Goal: Task Accomplishment & Management: Use online tool/utility

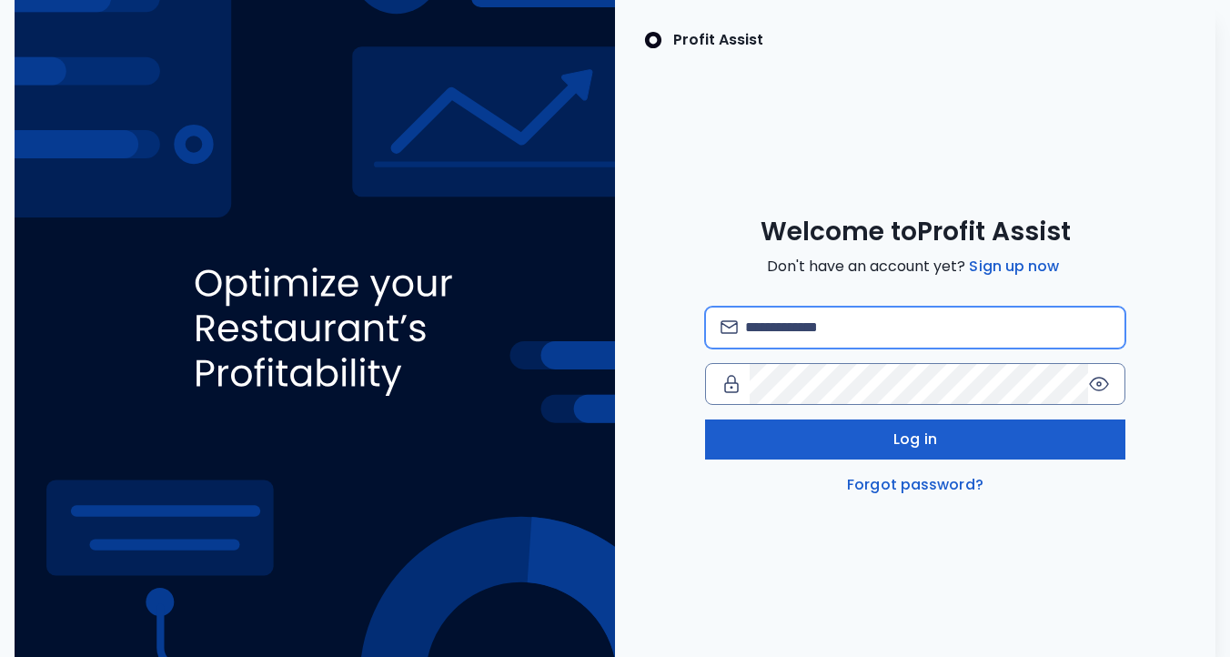
type input "**********"
click at [793, 447] on button "Log in" at bounding box center [915, 439] width 420 height 40
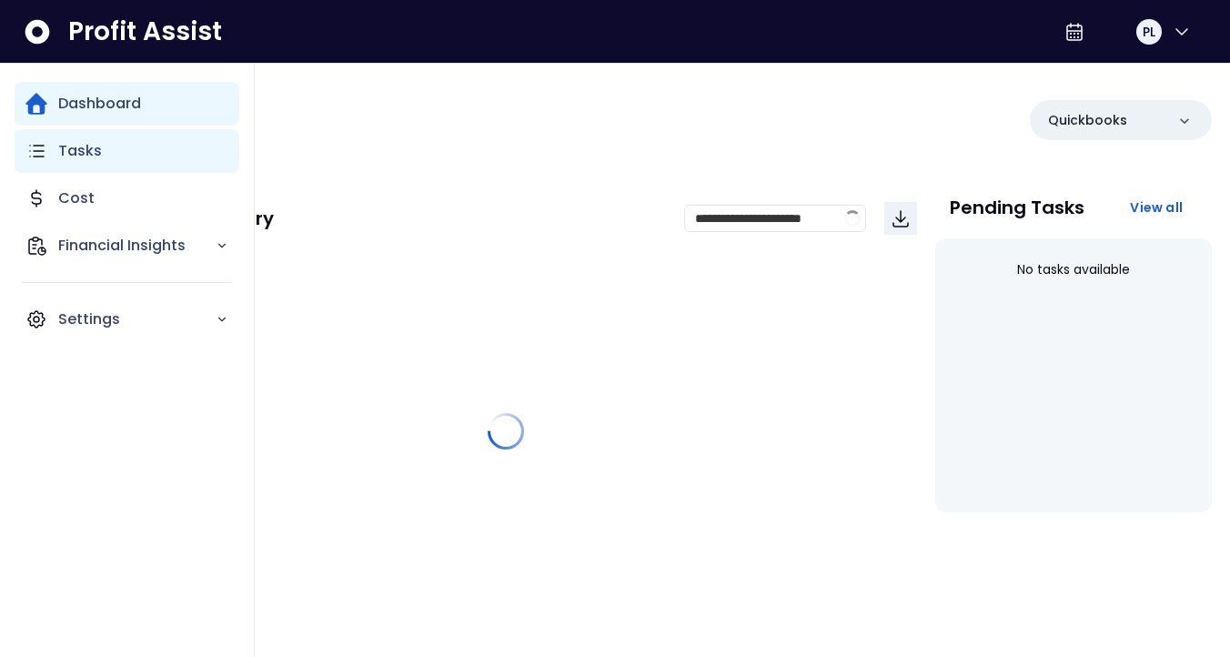
click at [33, 168] on div "Tasks" at bounding box center [127, 151] width 225 height 44
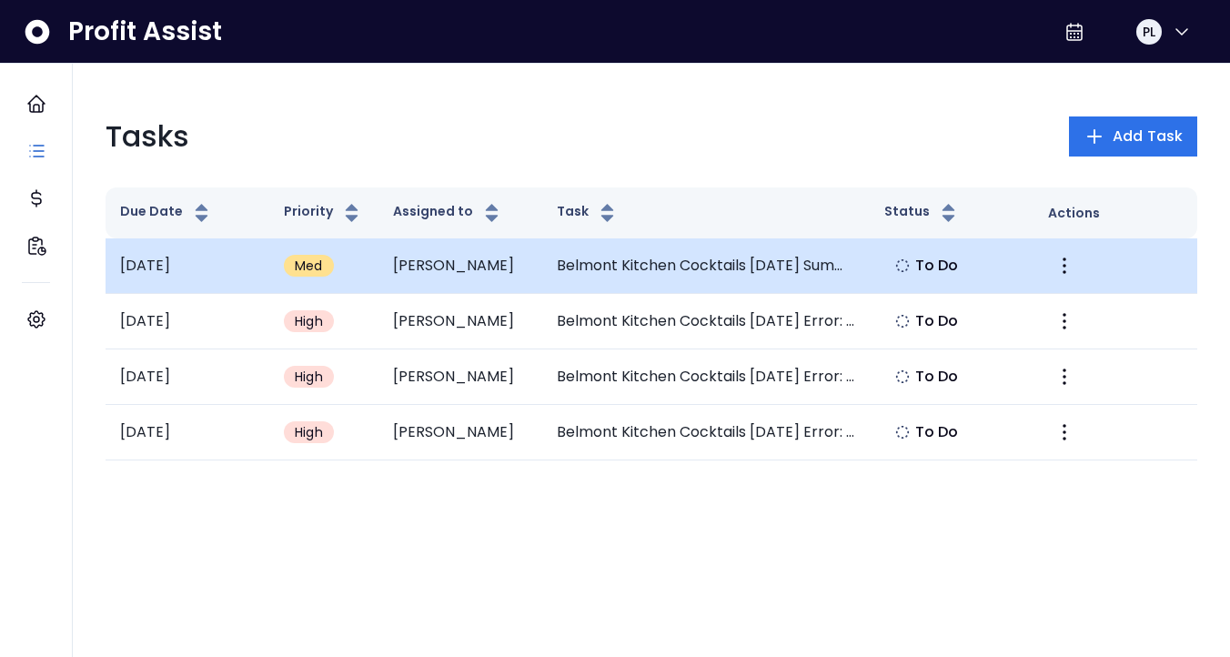
click at [984, 267] on td "To Do" at bounding box center [952, 265] width 164 height 55
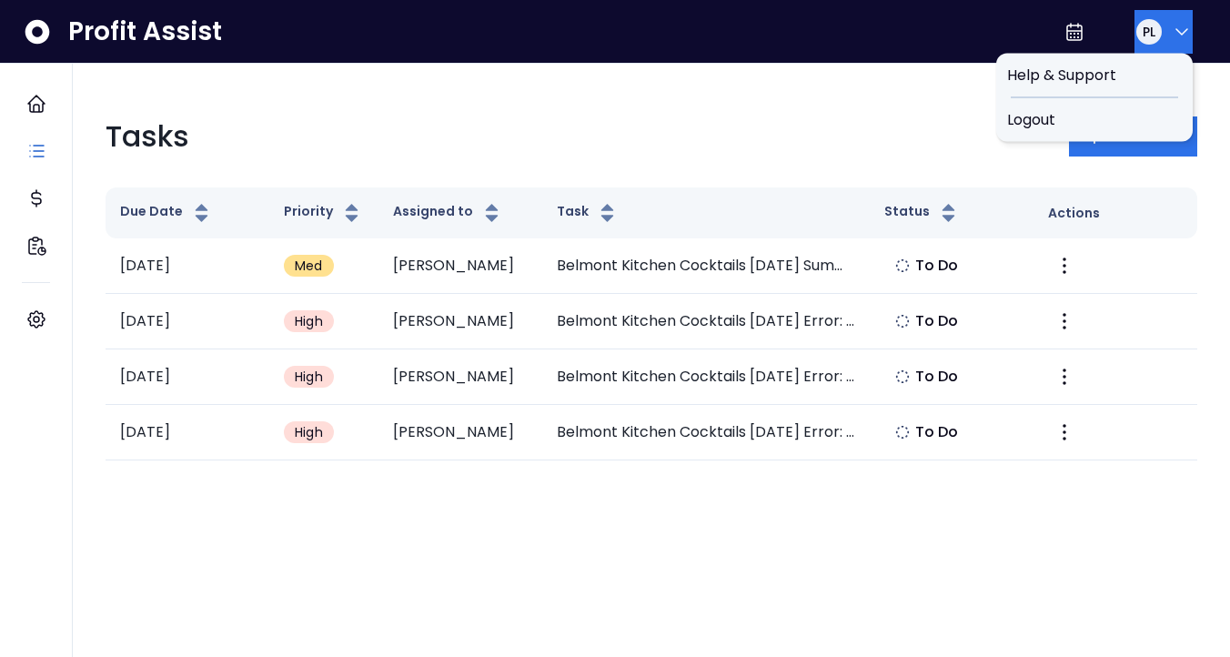
click at [1171, 23] on icon "button" at bounding box center [1182, 32] width 22 height 22
click at [1082, 115] on span "Logout" at bounding box center [1094, 120] width 175 height 22
